Goal: Use online tool/utility: Utilize a website feature to perform a specific function

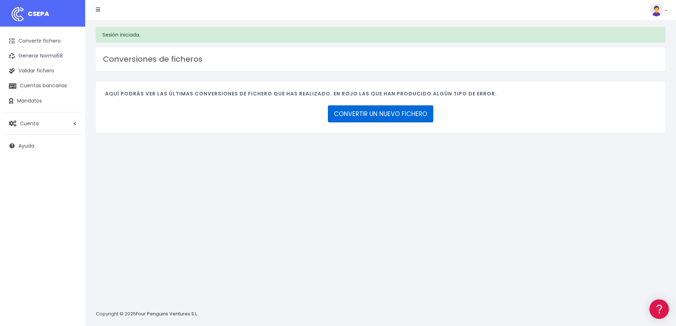
click at [383, 117] on link "CONVERTIR UN NUEVO FICHERO" at bounding box center [380, 113] width 105 height 17
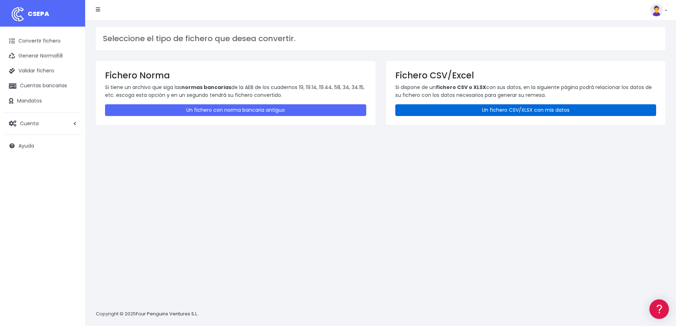
click at [519, 111] on link "Un fichero CSV/XLSX con mis datos" at bounding box center [525, 110] width 261 height 12
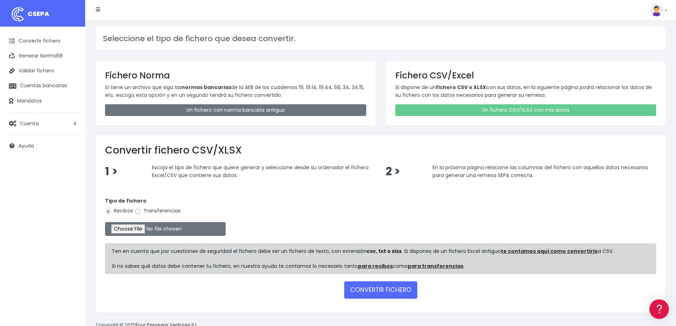
click at [138, 210] on input "Transferencias" at bounding box center [138, 211] width 6 height 6
radio input "true"
click at [144, 225] on input "file" at bounding box center [165, 229] width 121 height 14
type input "C:\fakepath\4.- Remesa artfarm 12.08.2025.csv"
click at [389, 291] on button "CONVERTIR FICHERO" at bounding box center [380, 289] width 73 height 17
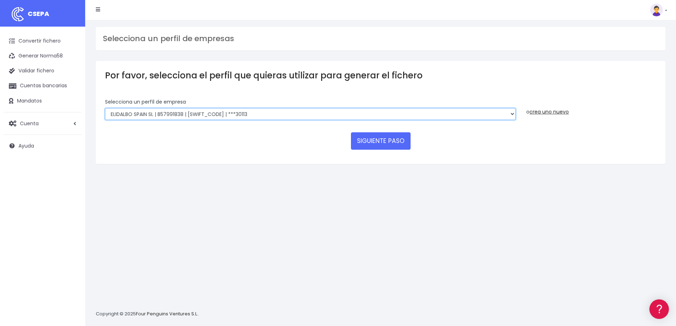
click at [242, 112] on select "RIUDAVETS ASSESSORS SL | B07873532 | CAIXESBBXXX | ***16514 FONTENILLE SANTA PO…" at bounding box center [310, 114] width 411 height 12
select select "2286"
click at [105, 108] on select "RIUDAVETS ASSESSORS SL | B07873532 | CAIXESBBXXX | ***16514 FONTENILLE SANTA PO…" at bounding box center [310, 114] width 411 height 12
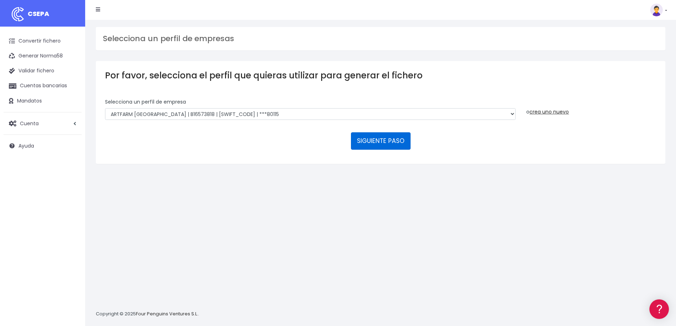
click at [359, 139] on button "SIGUIENTE PASO" at bounding box center [381, 140] width 60 height 17
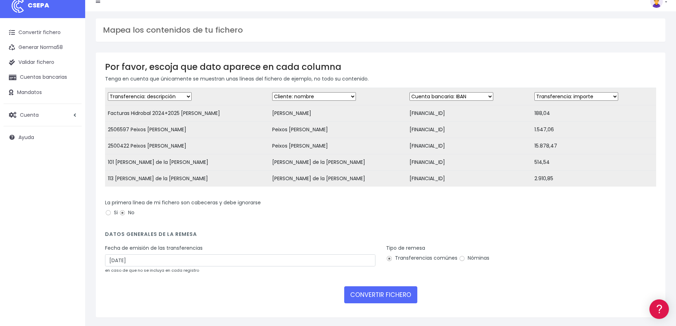
scroll to position [35, 0]
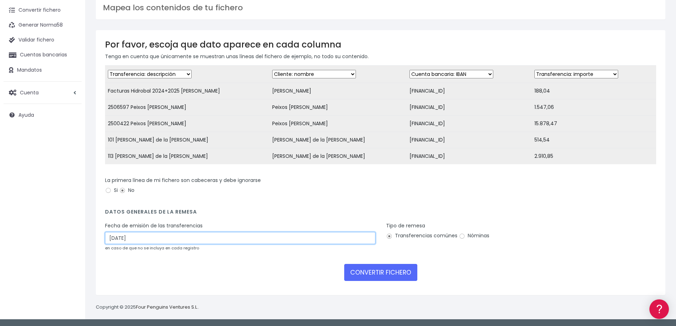
click at [112, 240] on input "14/08/2025" at bounding box center [240, 238] width 270 height 12
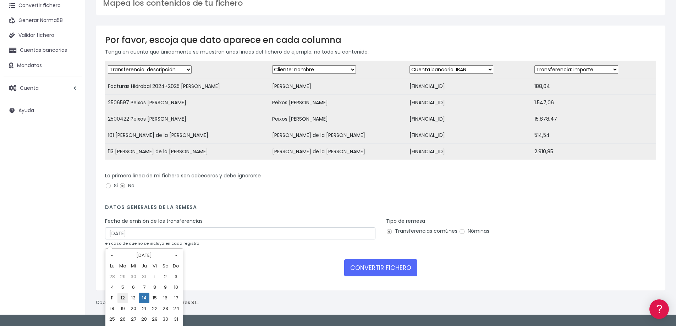
click at [122, 298] on td "12" at bounding box center [122, 298] width 11 height 11
type input "12/08/2025"
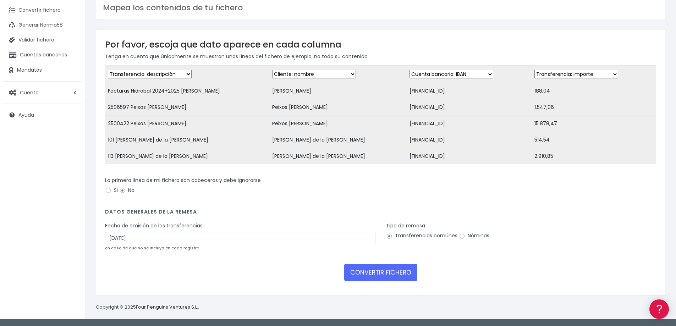
scroll to position [36, 0]
click at [376, 274] on button "CONVERTIR FICHERO" at bounding box center [380, 272] width 73 height 17
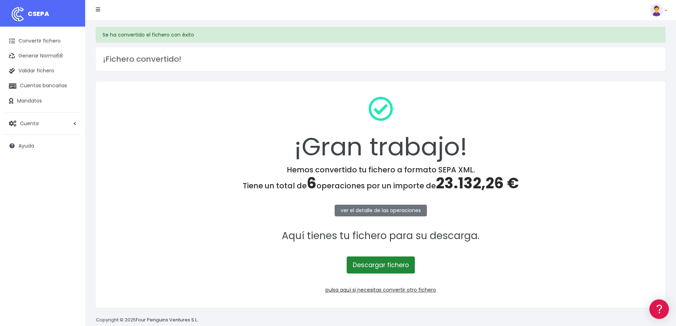
click at [373, 267] on link "Descargar fichero" at bounding box center [381, 265] width 68 height 17
